Goal: Find specific page/section: Find specific page/section

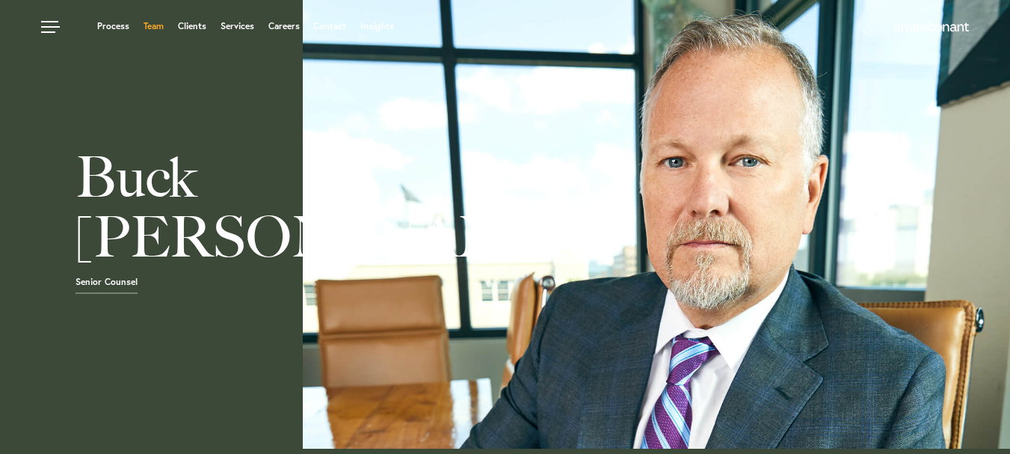
click at [149, 29] on link "Team" at bounding box center [154, 26] width 20 height 9
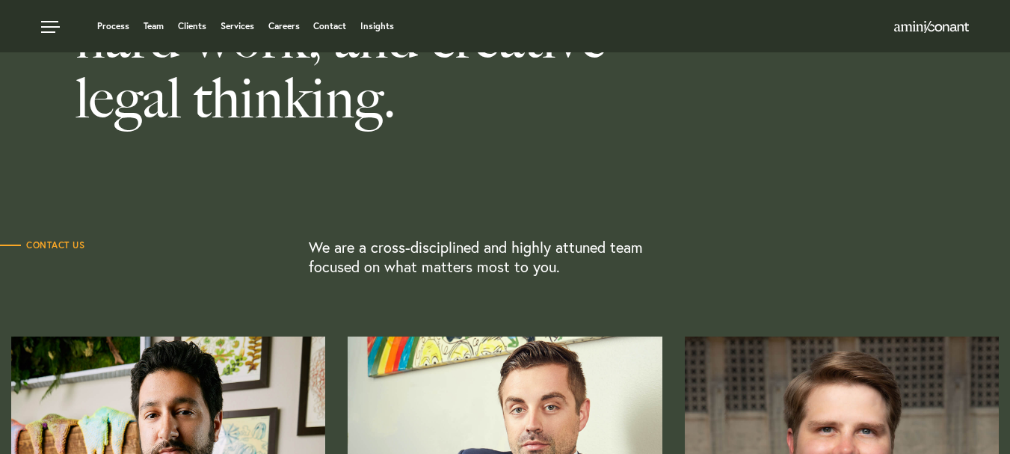
scroll to position [239, 0]
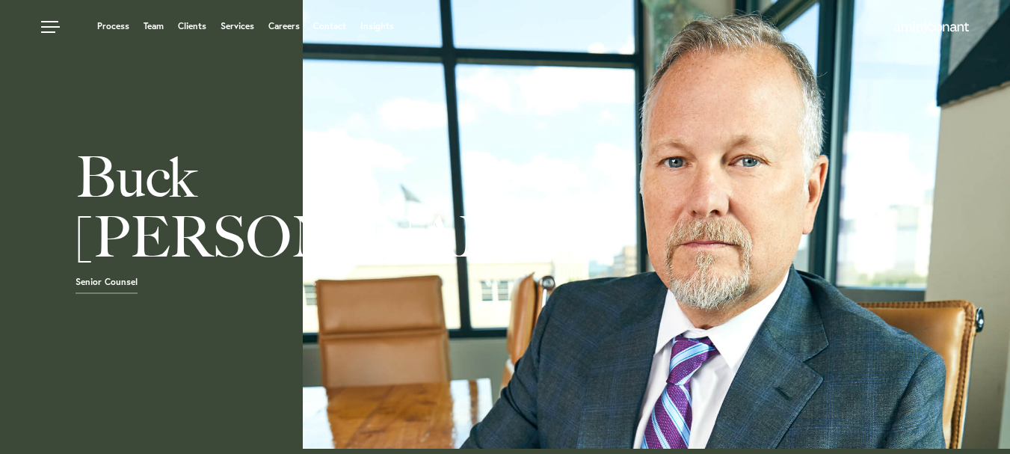
click at [133, 25] on ul "Process Team Clients Services Careers Contact Insights" at bounding box center [386, 26] width 690 height 15
click at [156, 23] on link "Team" at bounding box center [154, 26] width 20 height 9
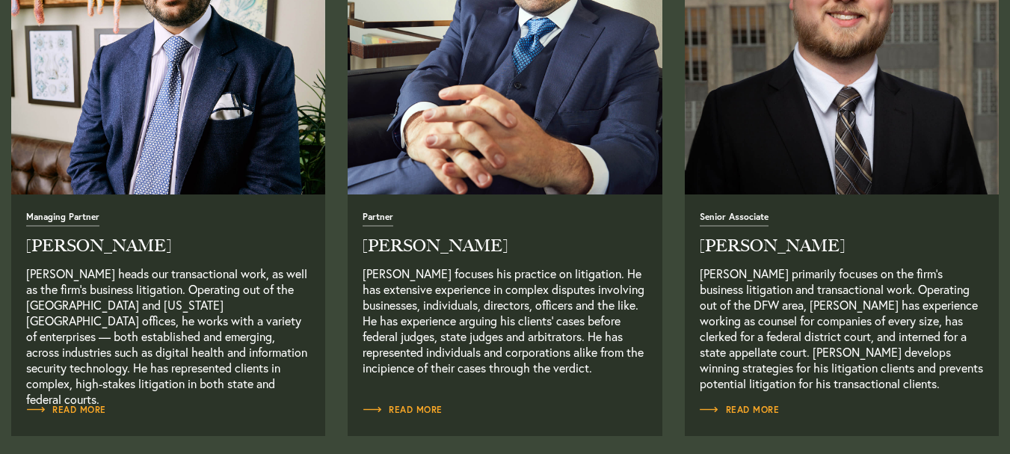
scroll to position [703, 0]
drag, startPoint x: 1021, startPoint y: 60, endPoint x: 1019, endPoint y: 86, distance: 26.2
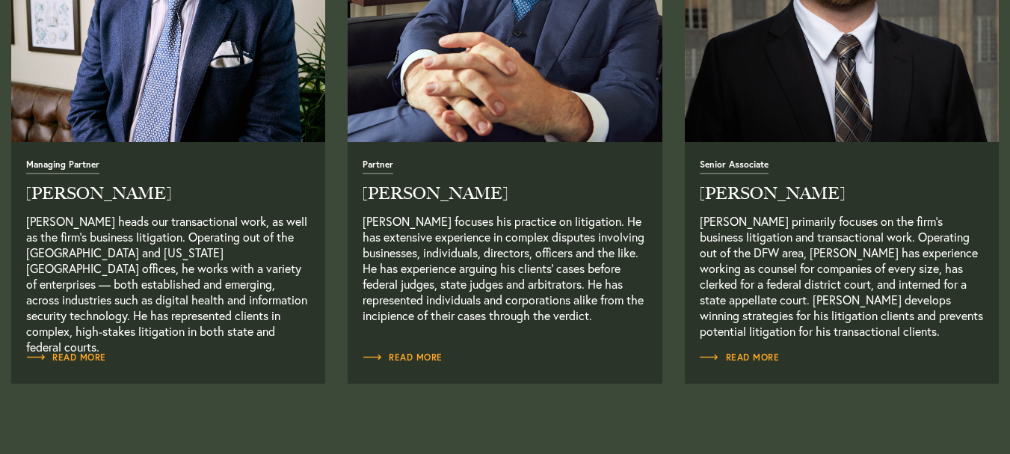
scroll to position [773, 0]
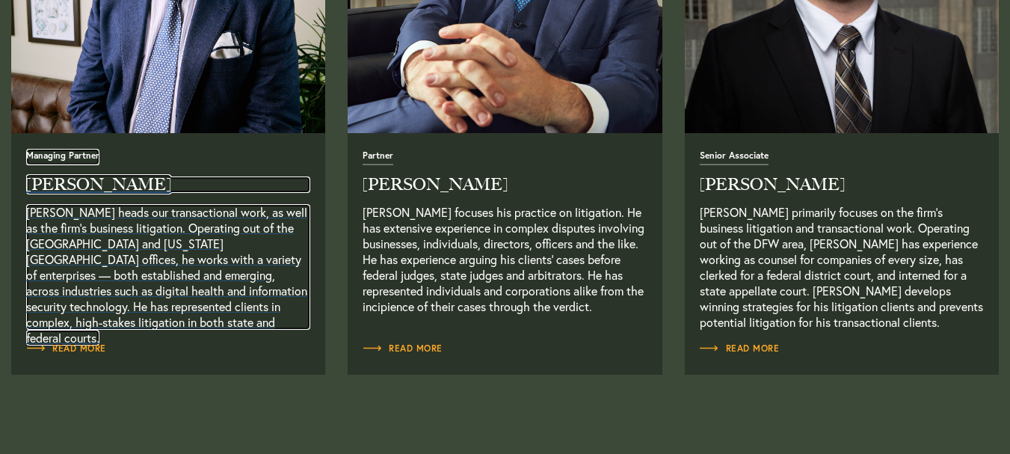
click at [202, 208] on p "Neema Amini heads our transactional work, as well as the firm’s business litiga…" at bounding box center [168, 267] width 284 height 126
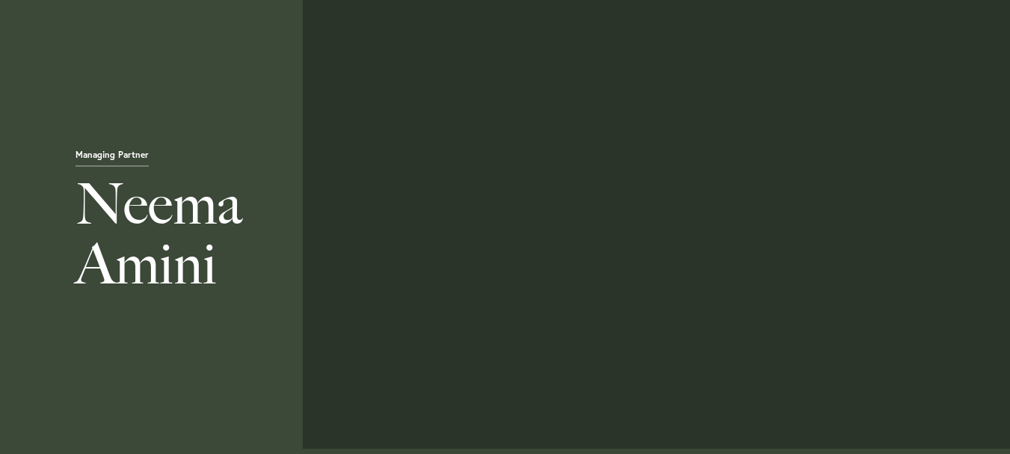
scroll to position [397, 0]
